Goal: Task Accomplishment & Management: Complete application form

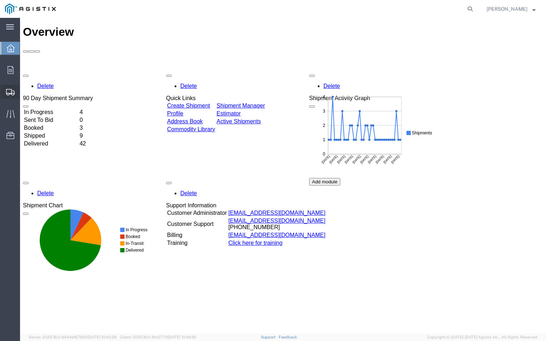
click at [0, 0] on span "Create Shipment" at bounding box center [0, 0] width 0 height 0
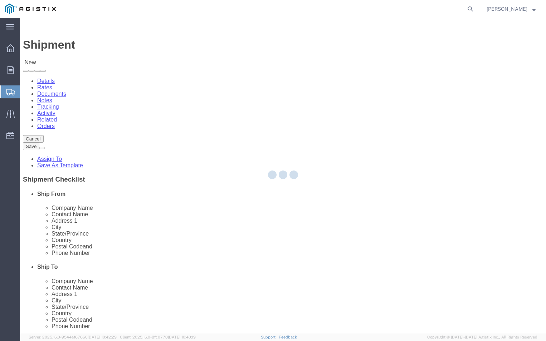
select select
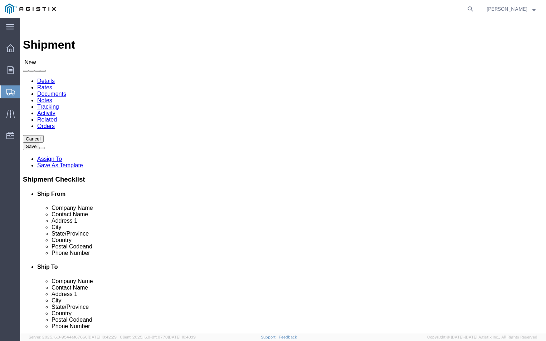
click select "Select ABB Inc PG&E"
select select "9596"
click select "Select ABB Inc PG&E"
select select
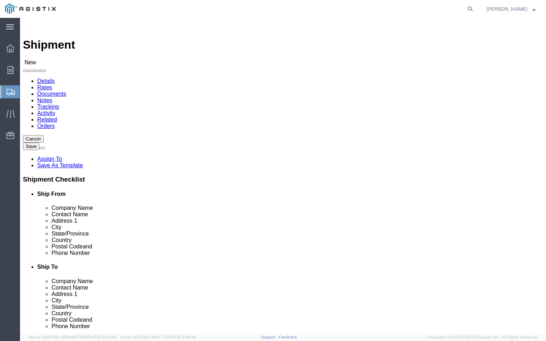
click select "Select All Others [GEOGRAPHIC_DATA] [GEOGRAPHIC_DATA] [GEOGRAPHIC_DATA] [GEOGRA…"
select select "19740"
click select "Select All Others [GEOGRAPHIC_DATA] [GEOGRAPHIC_DATA] [GEOGRAPHIC_DATA] [GEOGRA…"
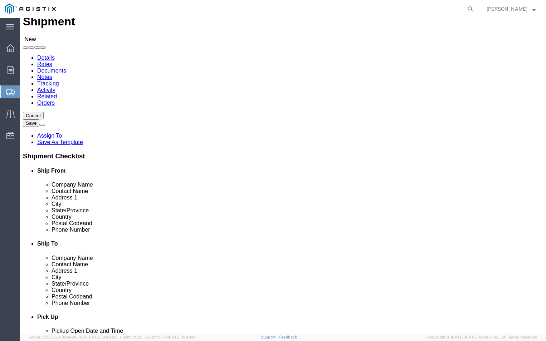
scroll to position [36, 0]
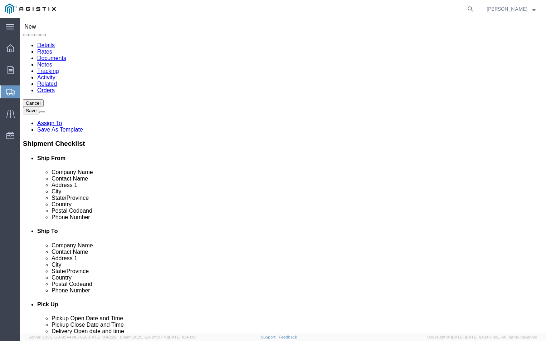
click input "text"
type input "a"
type input "ABB"
click p "- ABB, Inc - ([PERSON_NAME]) [STREET_ADDRESS]"
select select "NC"
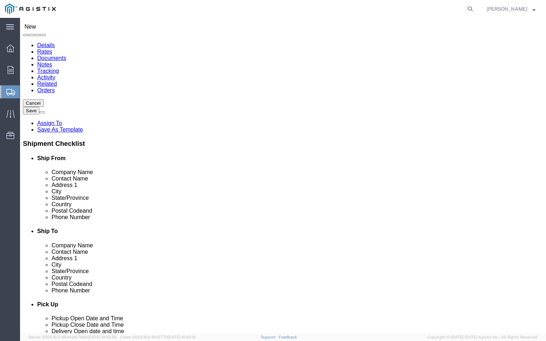
type input "ABB, Inc"
click input "text"
type input "T"
type input "[PERSON_NAME]"
click input "text"
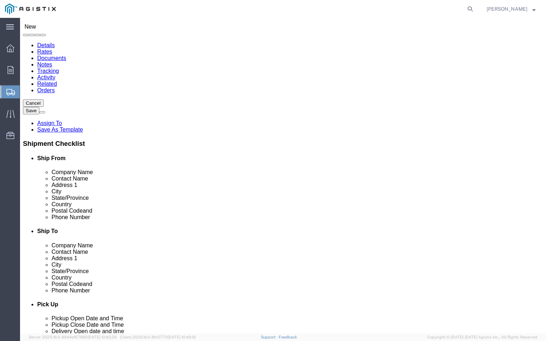
type input "[PHONE_NUMBER]"
click input "text"
type input "[PERSON_NAME][EMAIL_ADDRESS][DOMAIN_NAME]"
click label
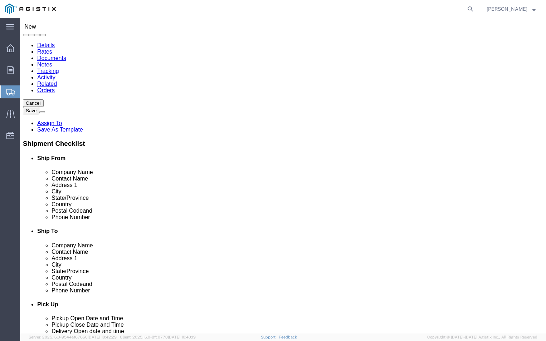
click input "checkbox"
checkbox input "false"
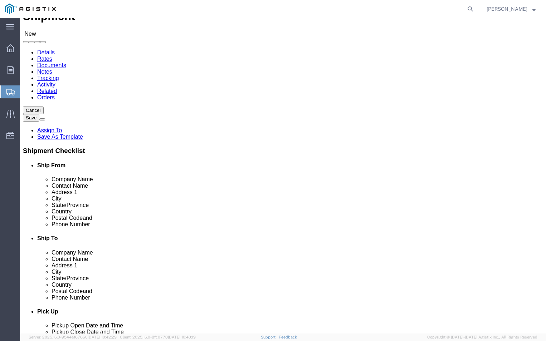
scroll to position [72, 0]
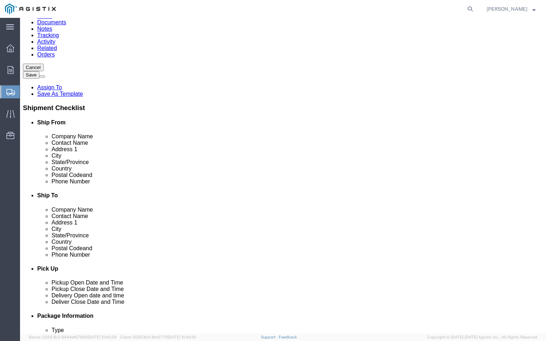
click input "text"
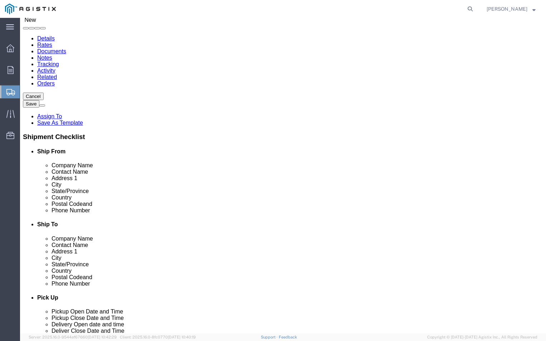
scroll to position [0, 0]
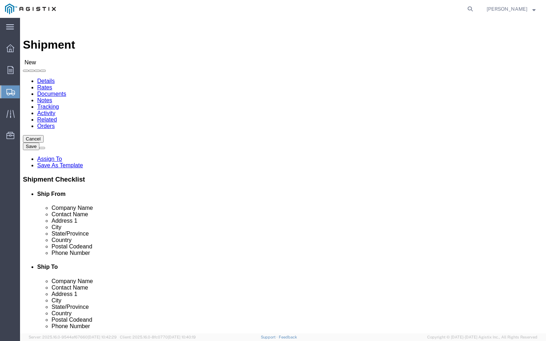
type input "PGE"
click input "text"
type input "[STREET_ADDRESS][PERSON_NAME]"
click input "text"
type input "[PERSON_NAME]"
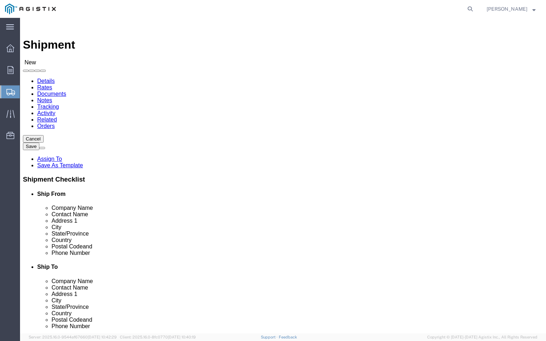
click input "text"
type input "F"
click input "text"
type input "FREMONT"
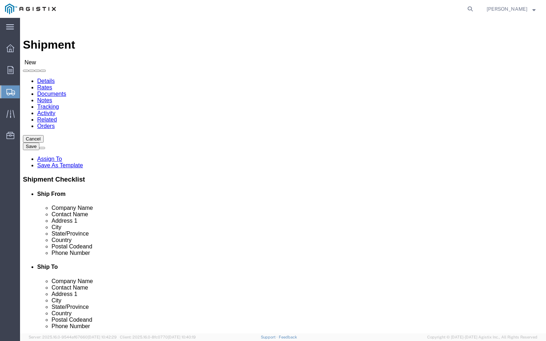
click div "Location My Profile Location (OBSOLETE) [PERSON_NAME] SC - GC TRAILER (OBSOLETE…"
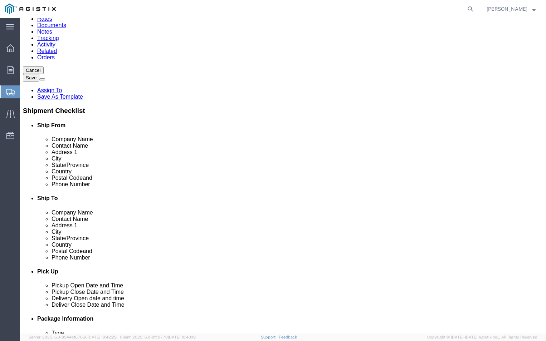
scroll to position [72, 0]
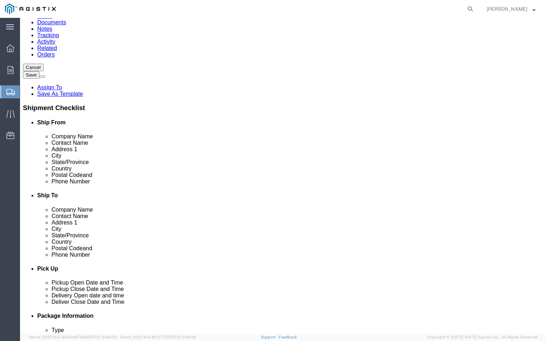
click input "Postal Code"
type input "2"
type input "94538"
click input "text"
click div "Phone Number"
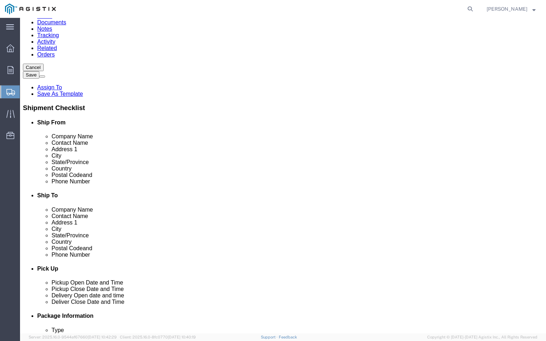
click input "text"
type input "[PHONE_NUMBER]"
click input "text"
type input "[PERSON_NAME][EMAIL_ADDRESS][DOMAIN_NAME]"
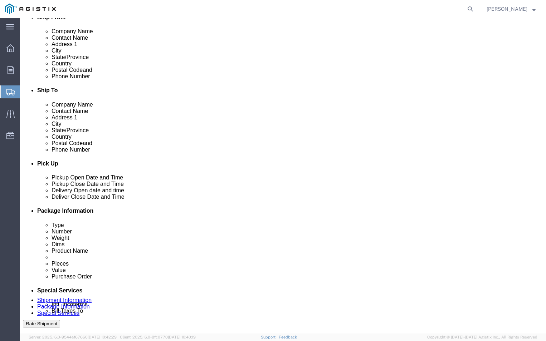
scroll to position [179, 0]
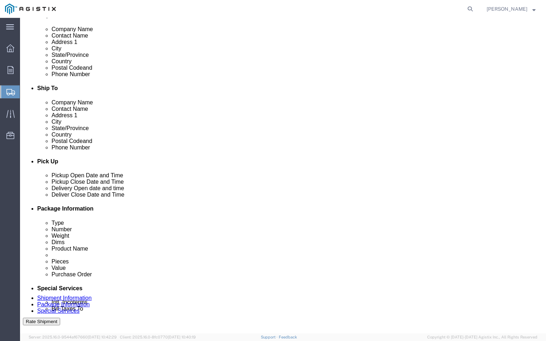
click div "Shipment Notification"
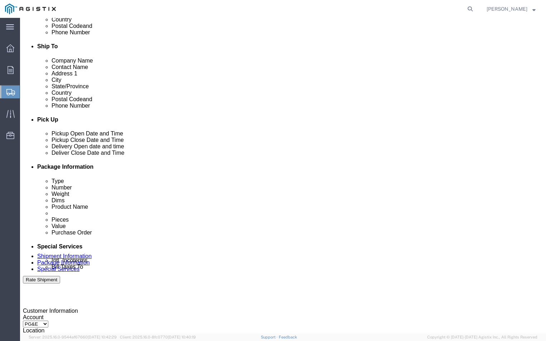
scroll to position [251, 0]
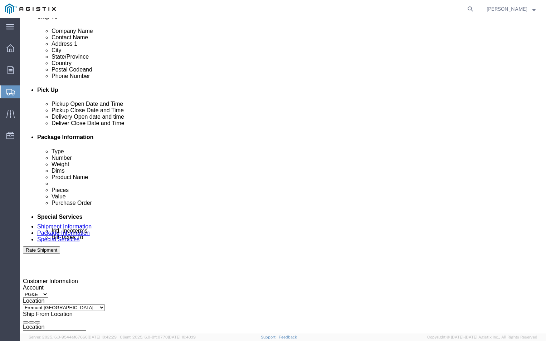
click div "[DATE] 12:00 PM"
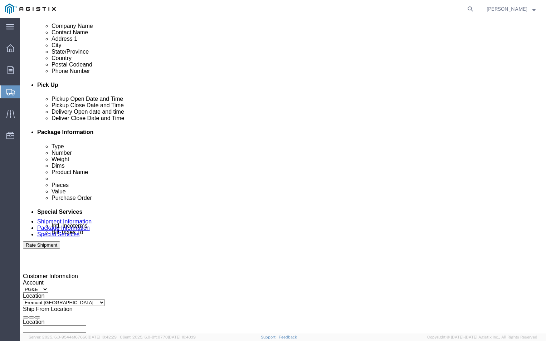
click input "12:00 PM"
type input "12:00 PM"
click button "Apply"
click div "[DATE] 1:00 PM"
click input "1:00 PM"
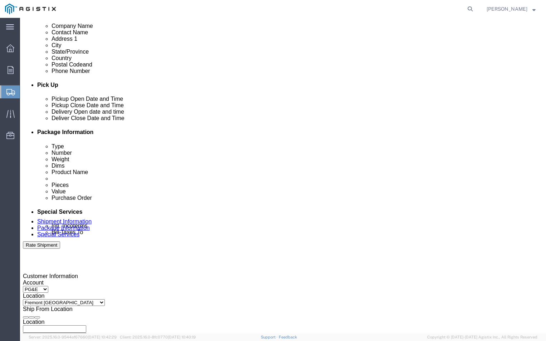
type input "3:00 PM"
click button "Apply"
click div
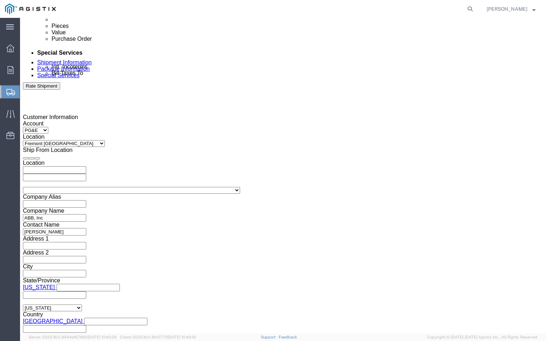
click input "4:00 PM"
click input "9:00 PM"
type input "9:00 AM"
click button "Apply"
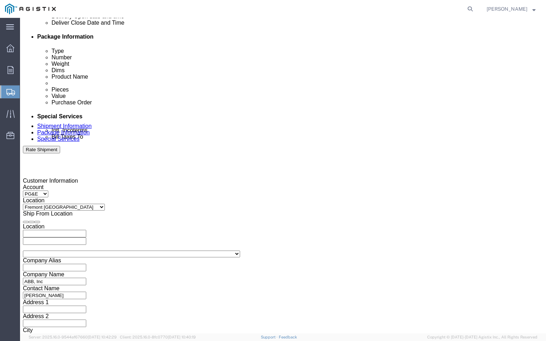
scroll to position [307, 0]
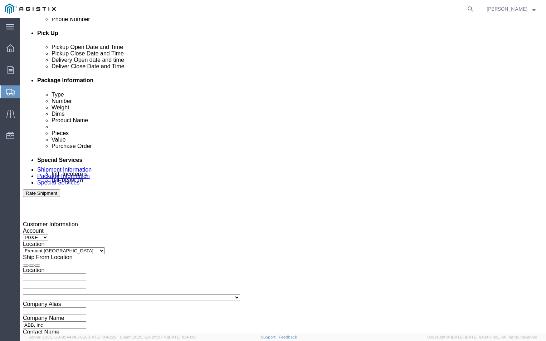
click div
click input "10:00 AM"
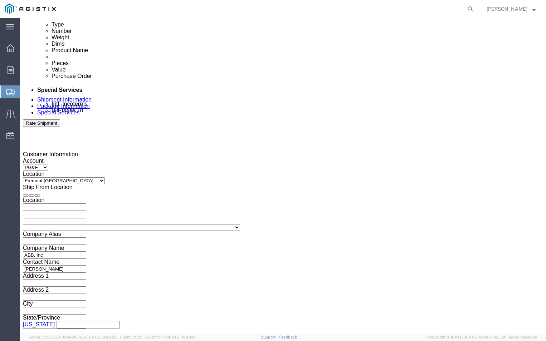
scroll to position [379, 0]
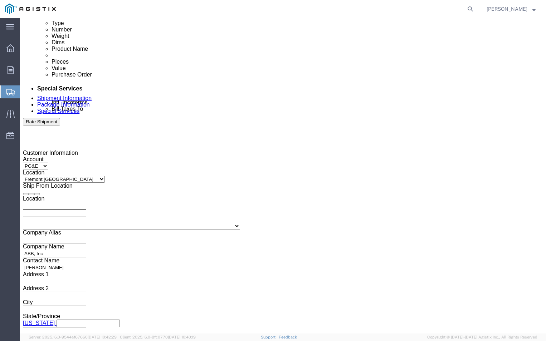
type input "2:00 AM"
click button "Apply"
click input "text"
type input "3501400340"
click select "Select Account Type Activity ID Airline Appointment Number ASN Batch Request # …"
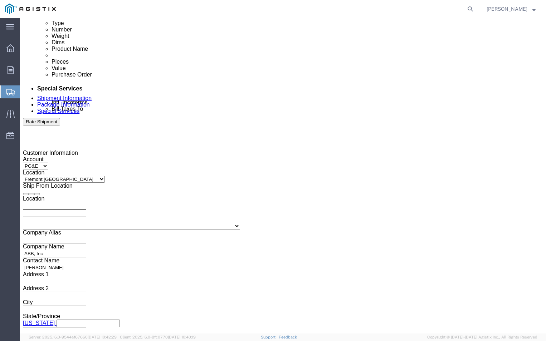
click div "Select Account Type Activity ID Airline Appointment Number ASN Batch Request # …"
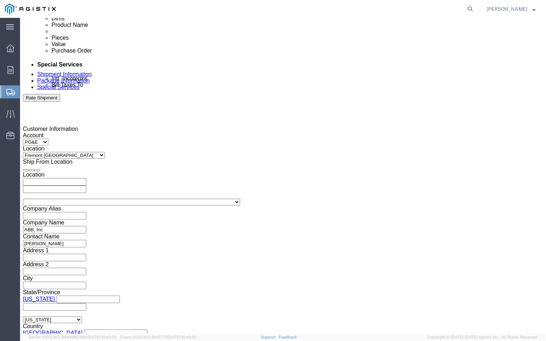
scroll to position [415, 0]
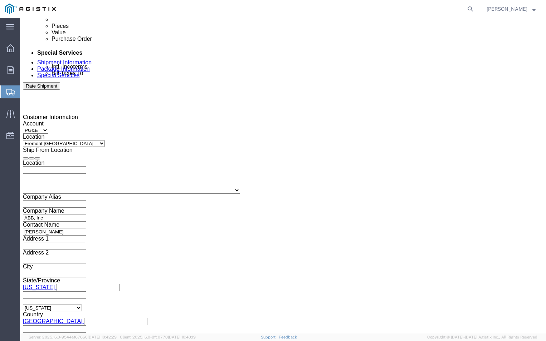
click select "Select Air Less than Truckload Multi-Leg Ocean Freight Rail Small Parcel Truckl…"
select select "LTL"
click select "Select Air Less than Truckload Multi-Leg Ocean Freight Rail Small Parcel Truckl…"
click button "Continue"
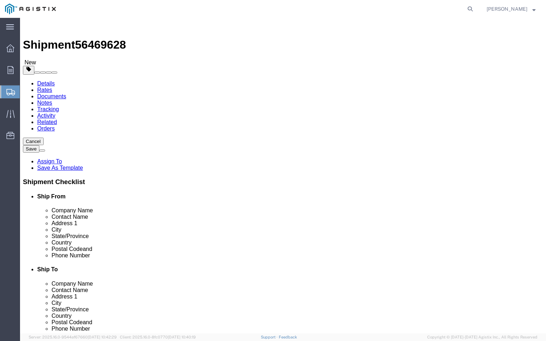
click select "Select Bulk Bundle(s) Cardboard Box(es) Carton(s) Crate(s) Drum(s) (Fiberboard)…"
select select "PONS"
click select "Select Bulk Bundle(s) Cardboard Box(es) Carton(s) Crate(s) Drum(s) (Fiberboard)…"
click input "text"
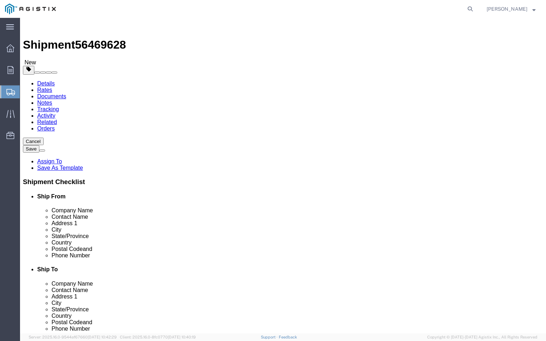
type input "350"
click input "text"
type input "42"
click input "text"
type input "42"
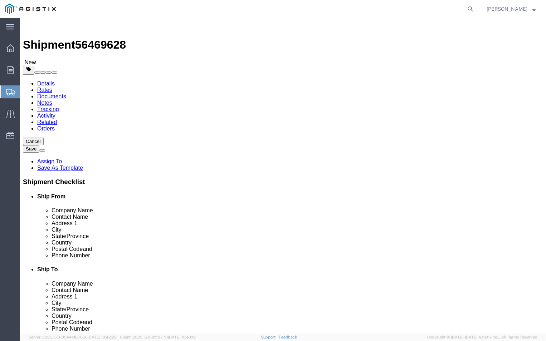
click input "text"
type input "44"
click ul
click input "0.00"
type input "0"
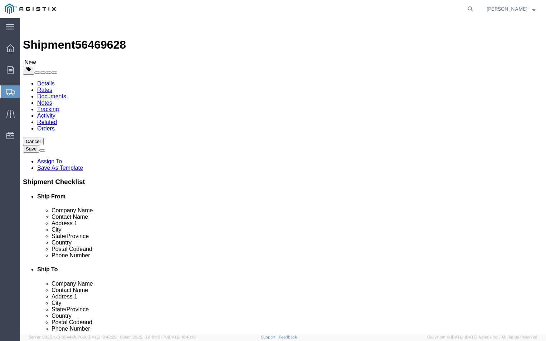
type input "350"
click input "1"
type input "2"
click div "1 x Pallet(s) Oversized (Not Stackable) Package Type Select Bulk Bundle(s) Card…"
click button "Continue"
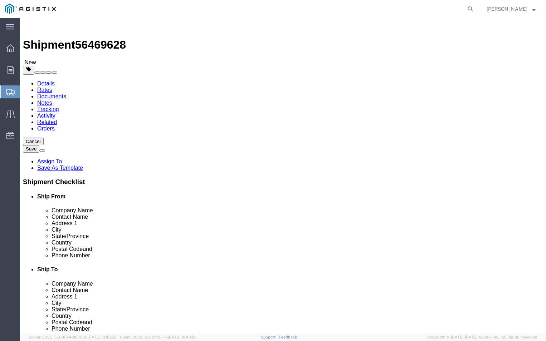
click link "Documents"
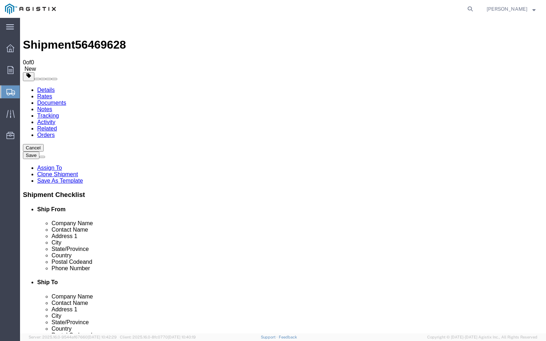
click at [39, 87] on link "Details" at bounding box center [46, 90] width 18 height 6
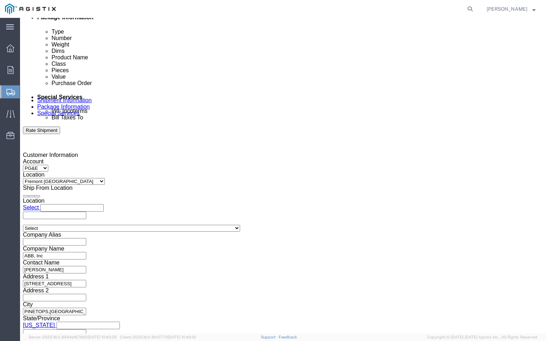
scroll to position [415, 0]
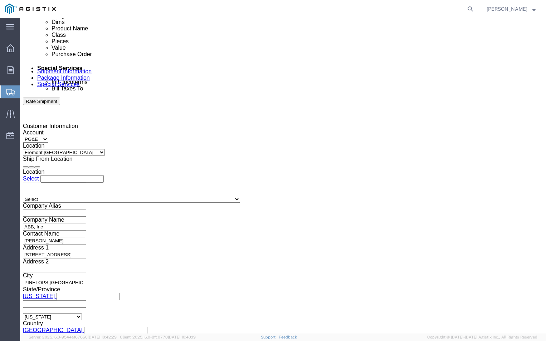
click button "Continue"
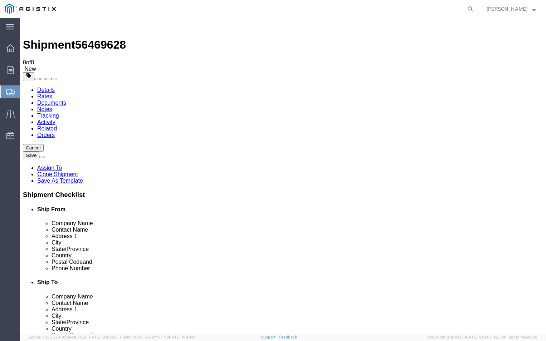
click link "Add Content"
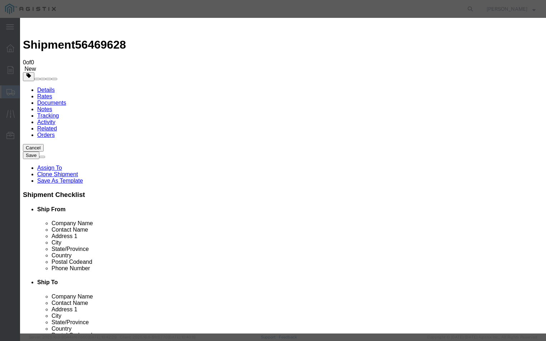
click input "text"
type input "PGEM250076"
click input "0"
type input "350"
click input "text"
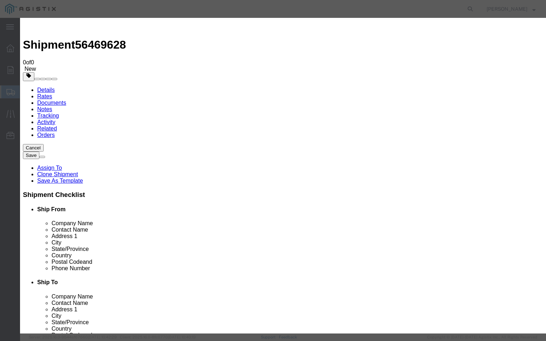
type input "1500"
click select "Select 50 55 60 65 70 85 92.5 100 125 175 250 300 400"
select select "70"
click select "Select 50 55 60 65 70 85 92.5 100 125 175 250 300 400"
click textarea
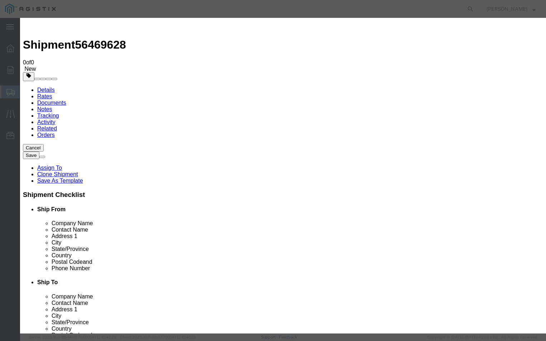
type textarea "PLEASE CALL [PHONE_NUMBER] before delivery"
click button "Save & Close"
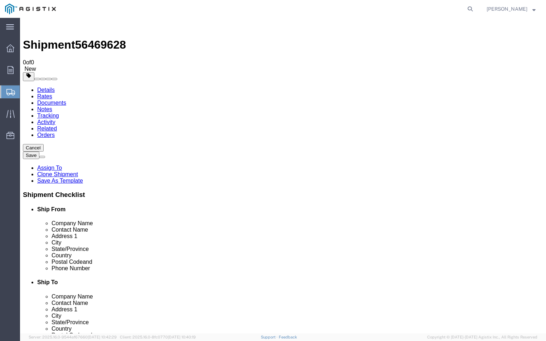
click input "350.00"
type input "3"
type input "1334"
click div "2 x Pallet(s) Oversized (Not Stackable) Package Type Select Bulk Bundle(s) Card…"
click button "Continue"
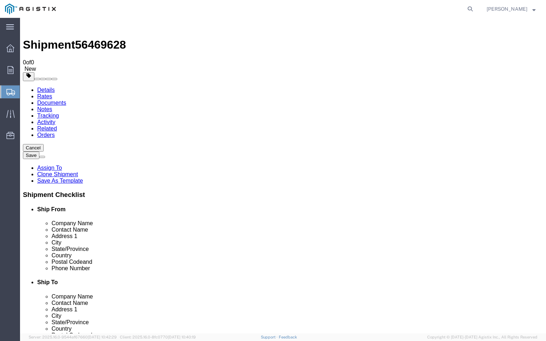
click link "Details"
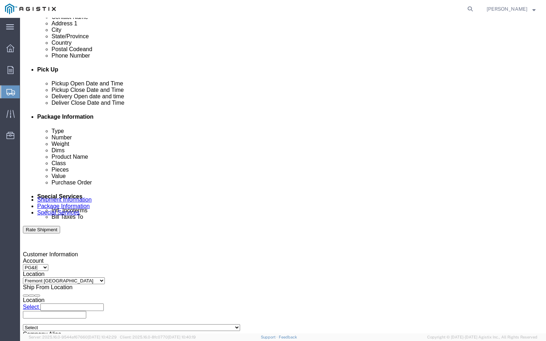
scroll to position [415, 0]
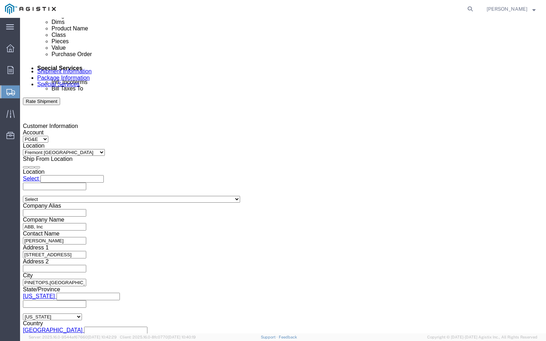
click button "Continue"
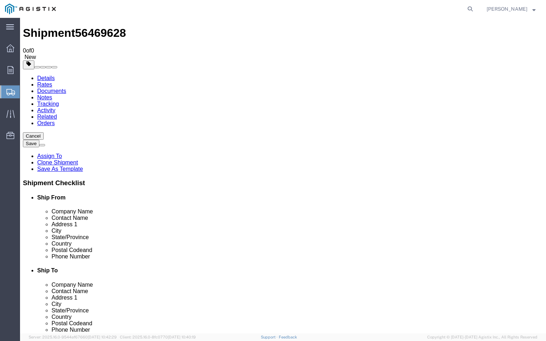
scroll to position [17, 0]
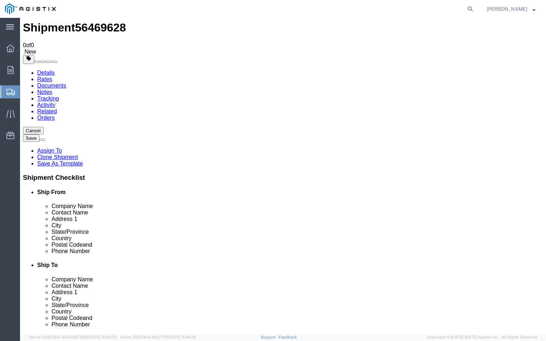
click button "Continue"
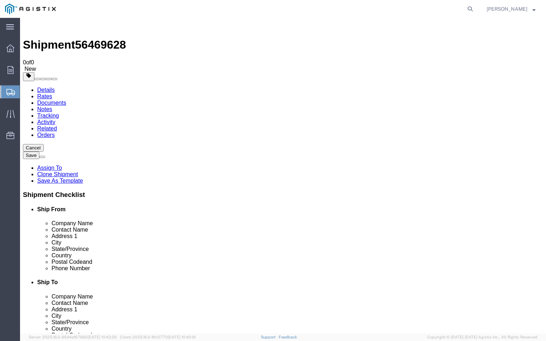
click input "text"
type input "[PERSON_NAME][EMAIL_ADDRESS][DOMAIN_NAME]"
click input "BOL"
checkbox input "true"
click input "Packing List"
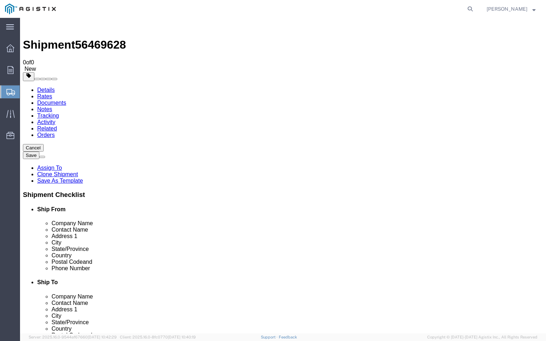
checkbox input "true"
click button "Rate Shipment"
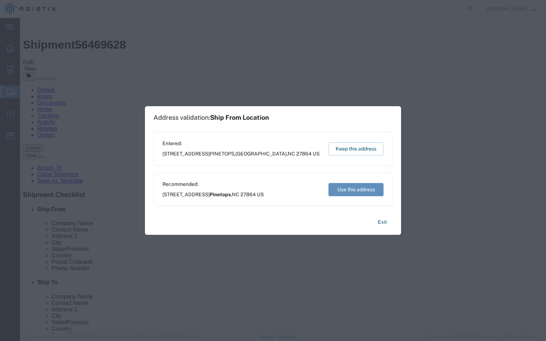
click at [356, 190] on button "Use this address" at bounding box center [356, 189] width 55 height 13
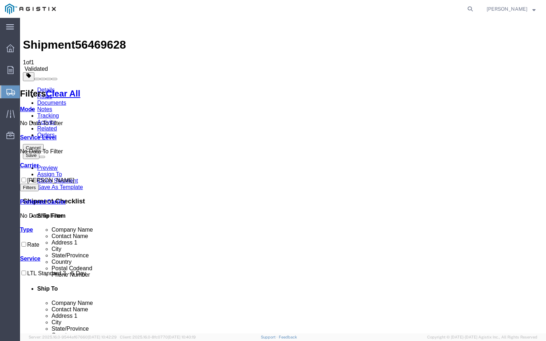
checkbox input "true"
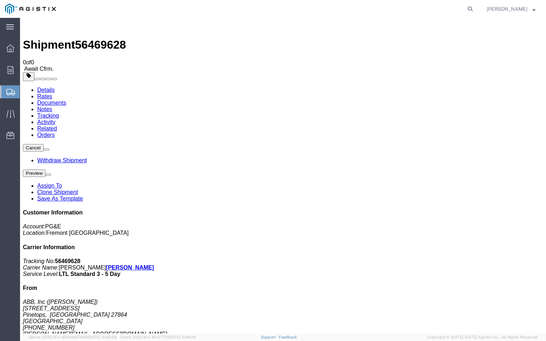
click at [0, 0] on span "Shipment Manager" at bounding box center [0, 0] width 0 height 0
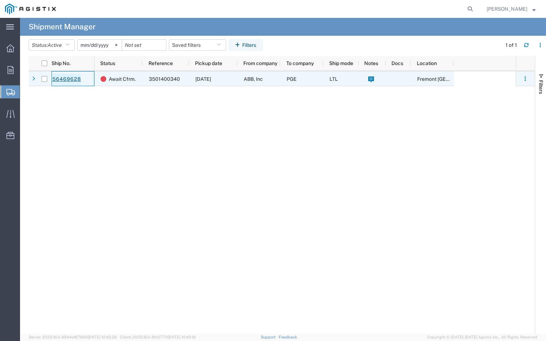
click at [60, 74] on link "56469628" at bounding box center [66, 79] width 29 height 11
